Goal: Transaction & Acquisition: Download file/media

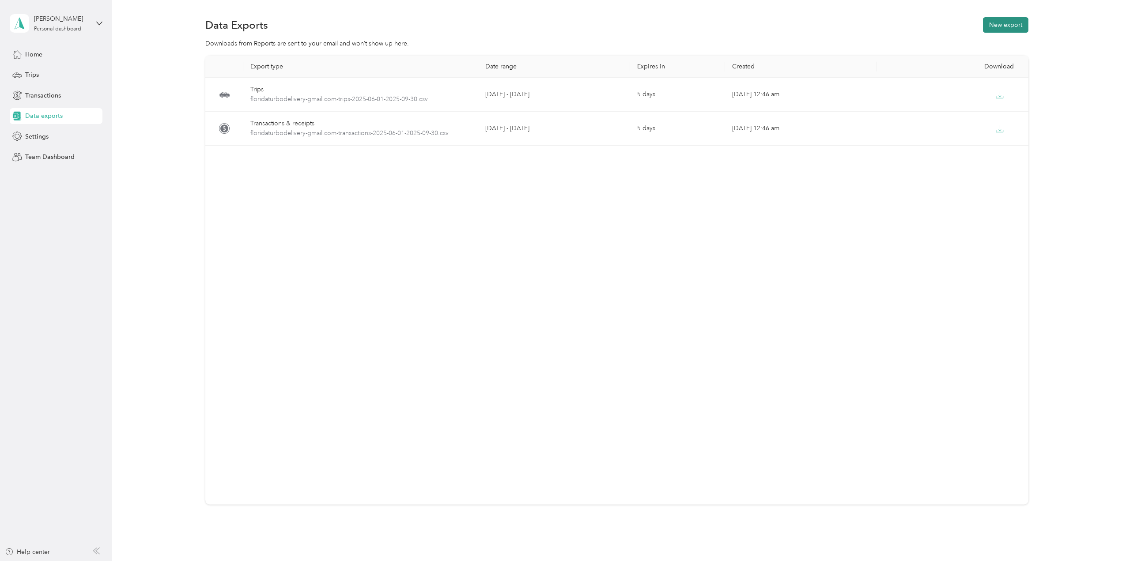
click at [1000, 25] on button "New export" at bounding box center [1005, 24] width 45 height 15
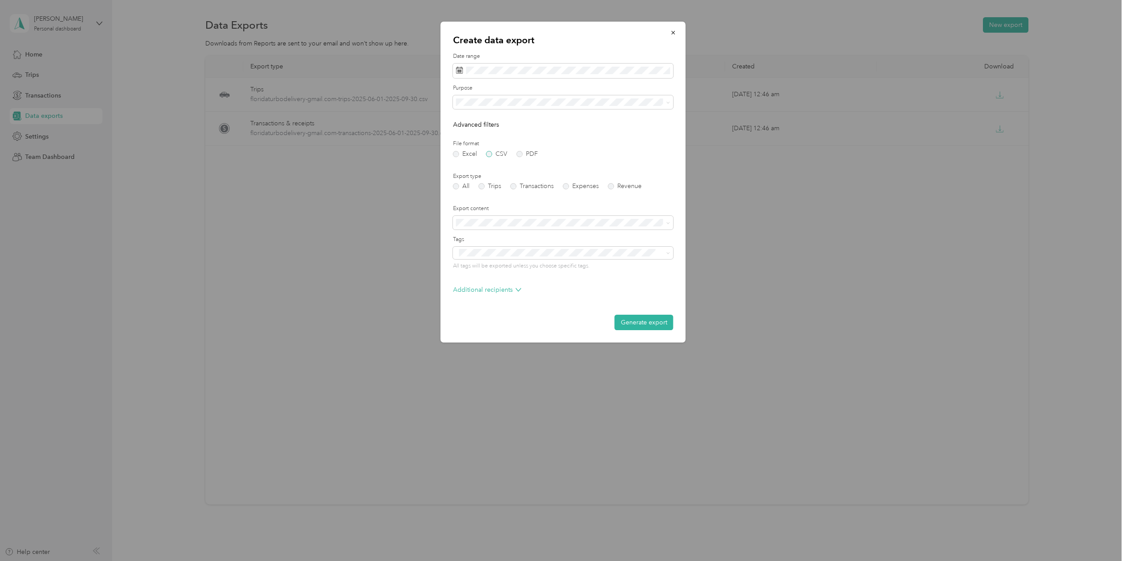
click at [491, 155] on label "CSV" at bounding box center [496, 154] width 21 height 6
click at [465, 208] on div "28" at bounding box center [464, 207] width 11 height 11
click at [466, 193] on div "21" at bounding box center [464, 193] width 11 height 11
click at [477, 207] on div "29" at bounding box center [476, 207] width 11 height 11
click at [508, 192] on div "25" at bounding box center [510, 193] width 11 height 11
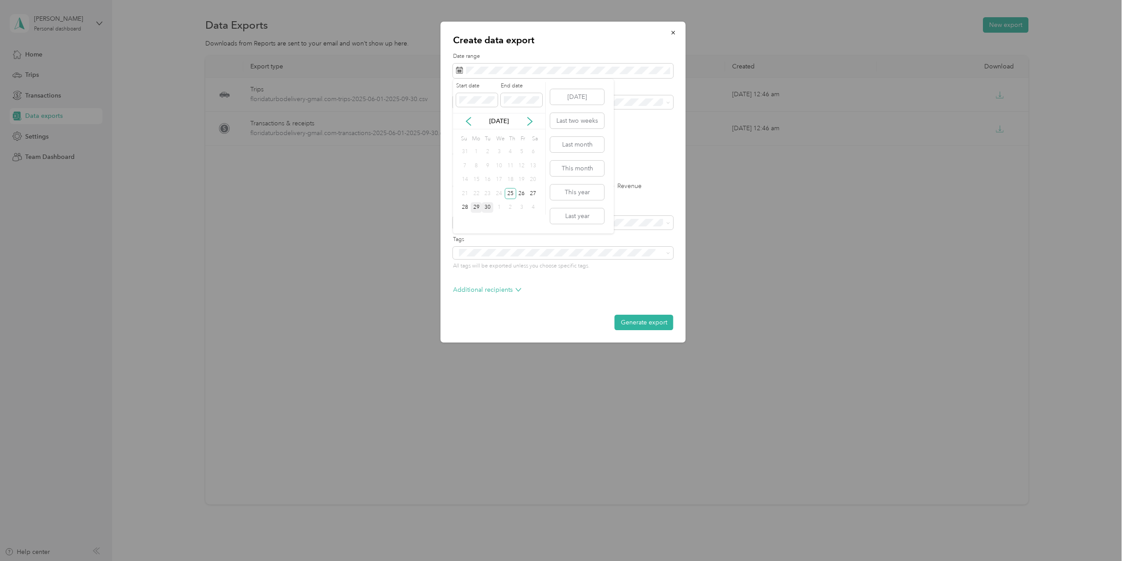
click at [487, 208] on div "30" at bounding box center [487, 207] width 11 height 11
click at [515, 187] on label "Transactions" at bounding box center [532, 186] width 43 height 6
click at [567, 188] on label "Expenses" at bounding box center [581, 186] width 36 height 6
click at [647, 324] on button "Generate export" at bounding box center [644, 322] width 59 height 15
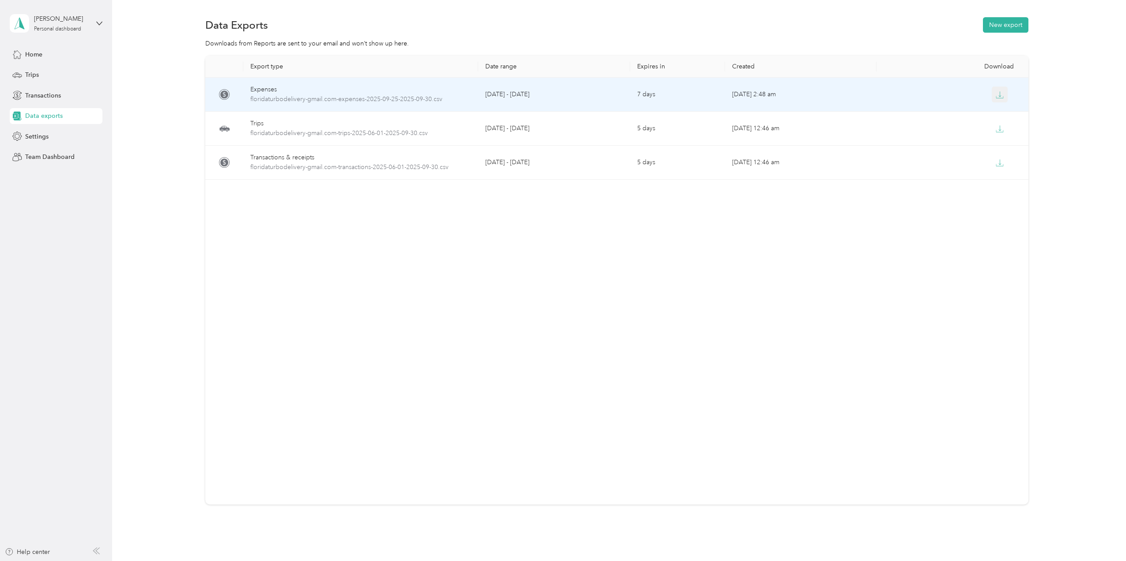
click at [998, 93] on icon "button" at bounding box center [1000, 95] width 8 height 8
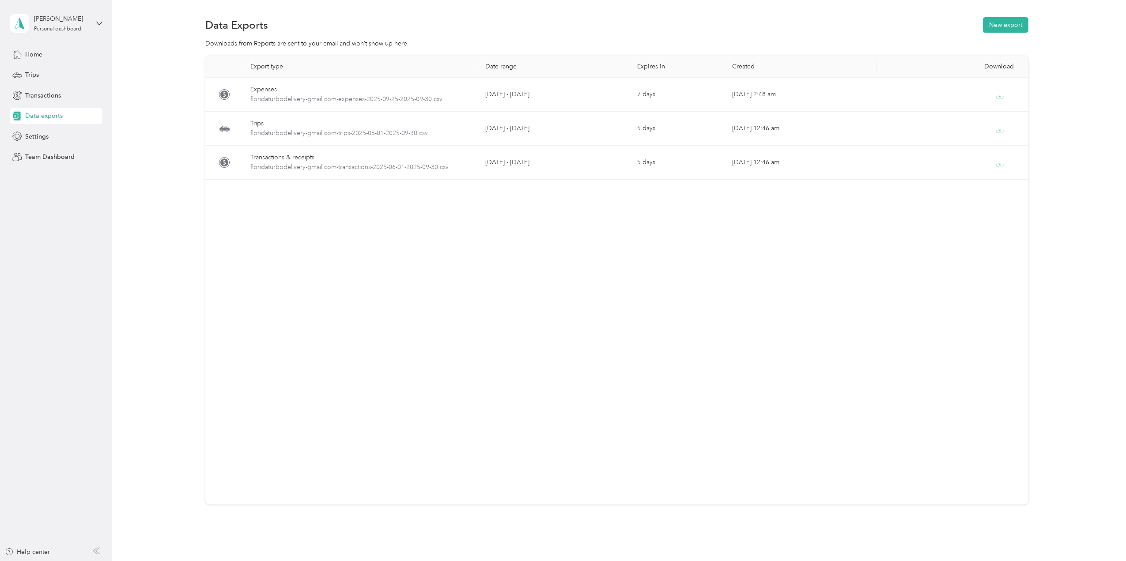
drag, startPoint x: 451, startPoint y: 425, endPoint x: 357, endPoint y: 355, distance: 117.3
click at [450, 425] on div "Export type Date range Expires in Created Download Expenses floridaturbodeliver…" at bounding box center [616, 280] width 823 height 449
